Goal: Information Seeking & Learning: Learn about a topic

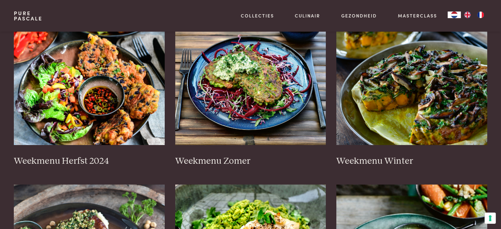
scroll to position [165, 0]
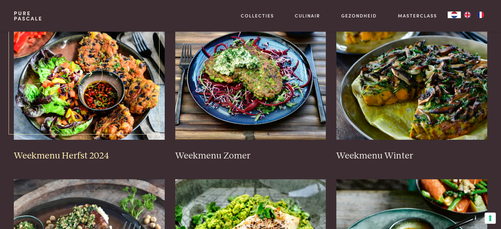
click at [109, 127] on img at bounding box center [89, 74] width 151 height 132
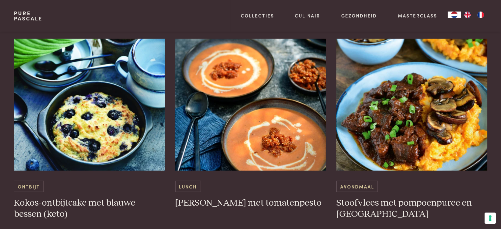
scroll to position [1681, 0]
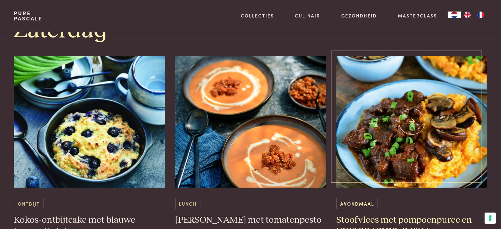
click at [412, 121] on img at bounding box center [411, 122] width 151 height 132
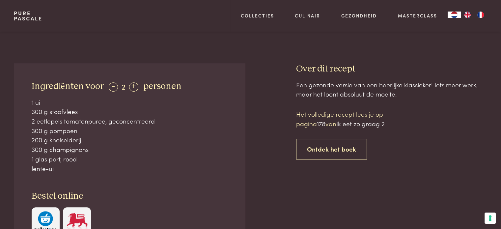
scroll to position [264, 0]
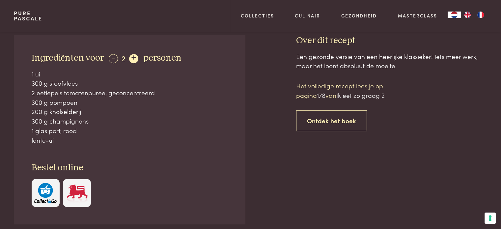
click at [135, 58] on div "+" at bounding box center [133, 58] width 9 height 9
click at [133, 57] on div "+" at bounding box center [133, 58] width 9 height 9
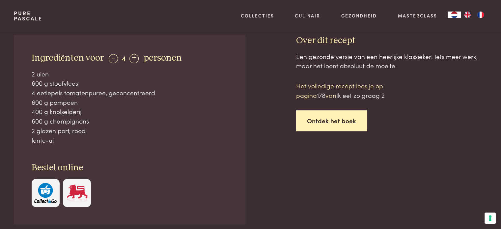
click at [320, 119] on link "Ontdek het boek" at bounding box center [331, 120] width 71 height 21
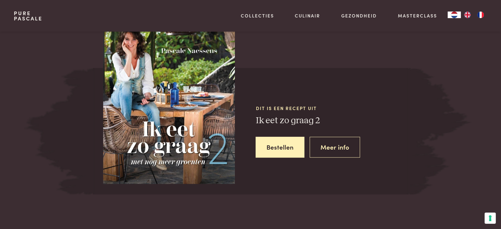
scroll to position [602, 0]
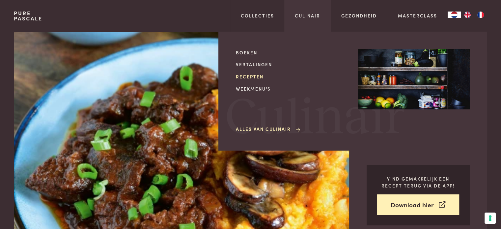
click at [256, 77] on link "Recepten" at bounding box center [292, 76] width 112 height 7
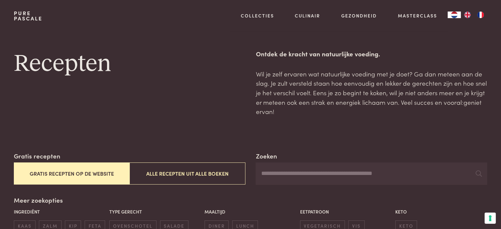
click at [78, 170] on button "Gratis recepten op de website" at bounding box center [72, 173] width 116 height 22
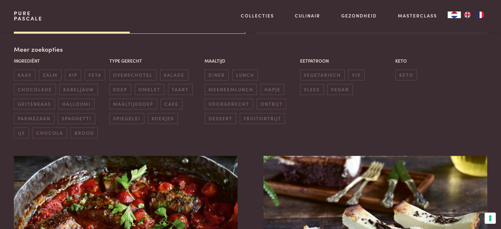
scroll to position [151, 0]
click at [214, 75] on span "diner" at bounding box center [217, 74] width 24 height 11
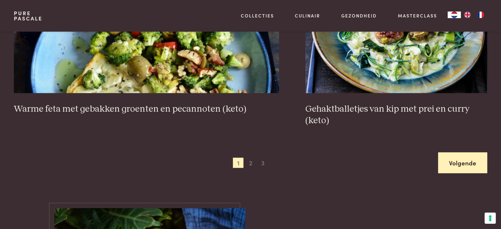
scroll to position [1272, 0]
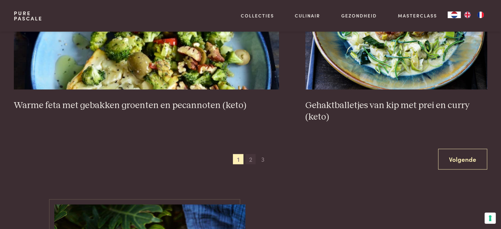
click at [252, 159] on span "2" at bounding box center [251, 159] width 11 height 11
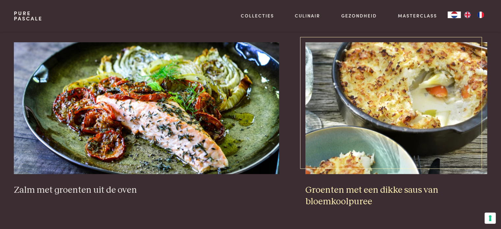
scroll to position [613, 0]
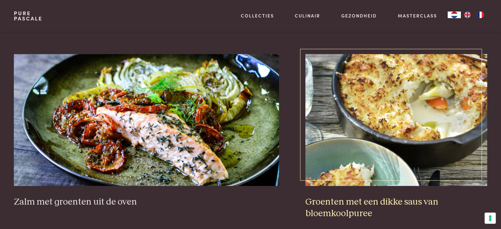
click at [418, 135] on img at bounding box center [396, 120] width 182 height 132
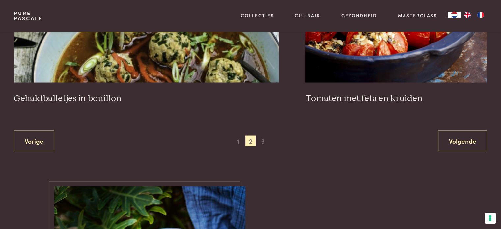
scroll to position [1305, 0]
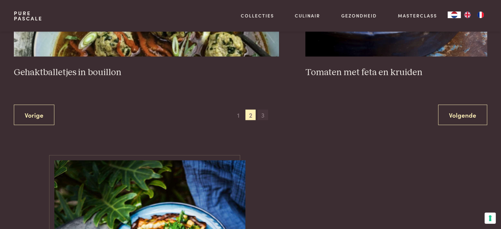
click at [262, 115] on span "3" at bounding box center [263, 115] width 11 height 11
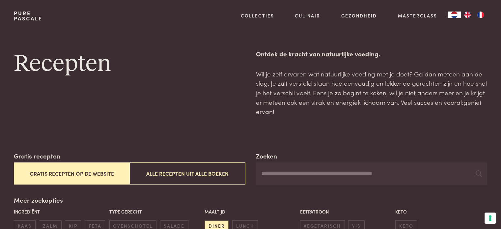
scroll to position [378, 0]
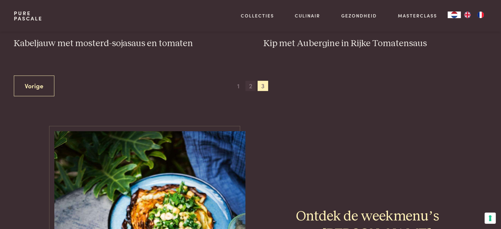
click at [248, 85] on span "2" at bounding box center [251, 86] width 11 height 11
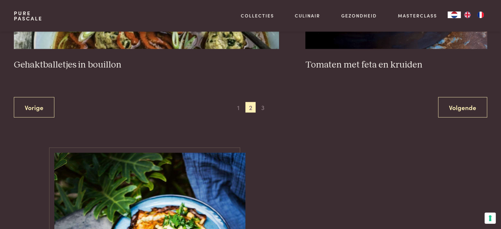
scroll to position [1338, 0]
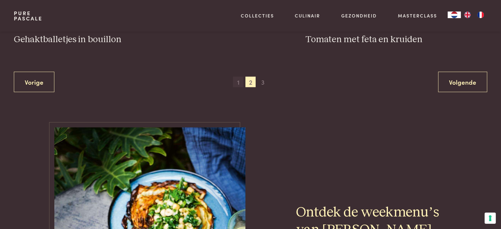
click at [238, 83] on span "1" at bounding box center [238, 82] width 11 height 11
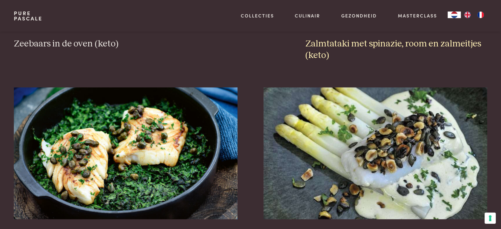
scroll to position [810, 0]
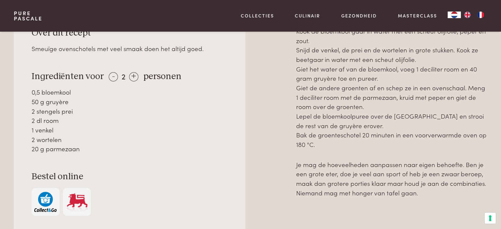
scroll to position [330, 0]
